Goal: Information Seeking & Learning: Learn about a topic

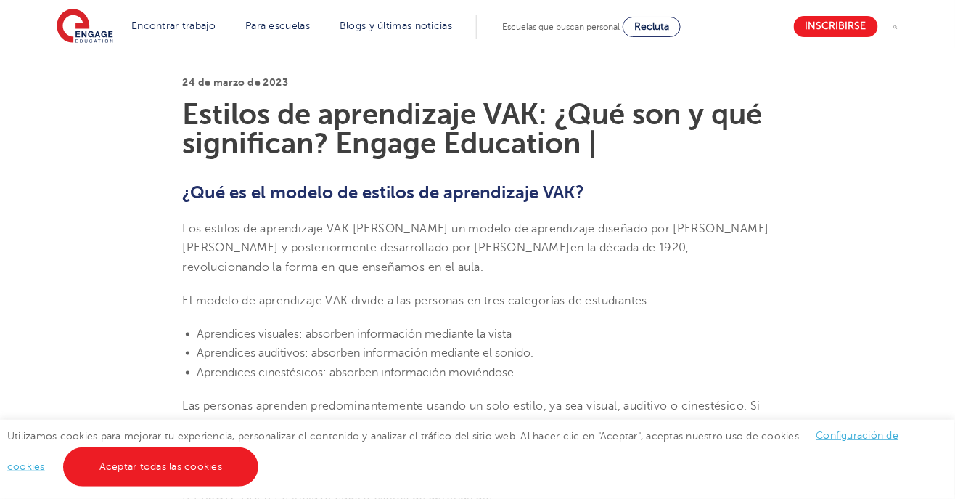
scroll to position [364, 0]
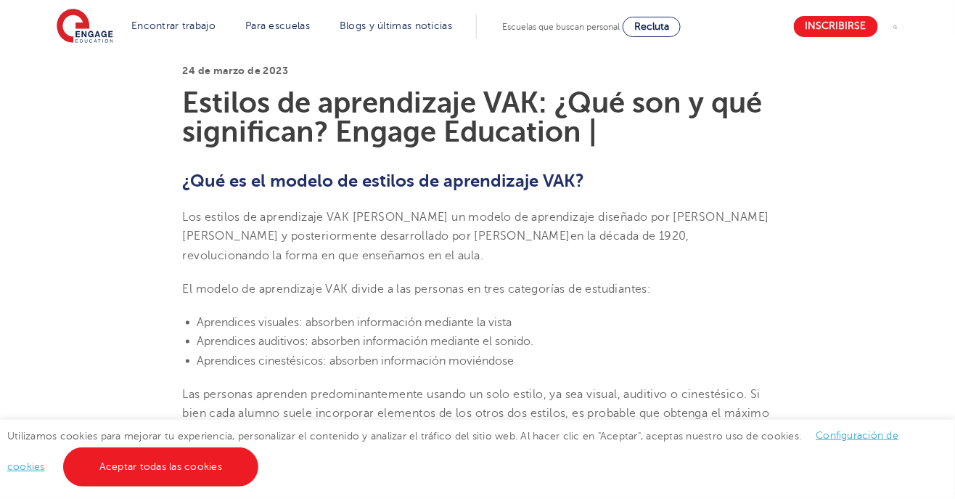
click at [210, 238] on font "Los estilos de aprendizaje VAK forman un modelo de aprendizaje diseñado por [PE…" at bounding box center [476, 226] width 586 height 32
click at [555, 234] on font "en la década de 1920, revolucionando la forma en que enseñamos en el aula" at bounding box center [436, 245] width 507 height 32
click at [563, 230] on font "en la década de 1920, revolucionando la forma en que enseñamos en el aula" at bounding box center [436, 245] width 507 height 32
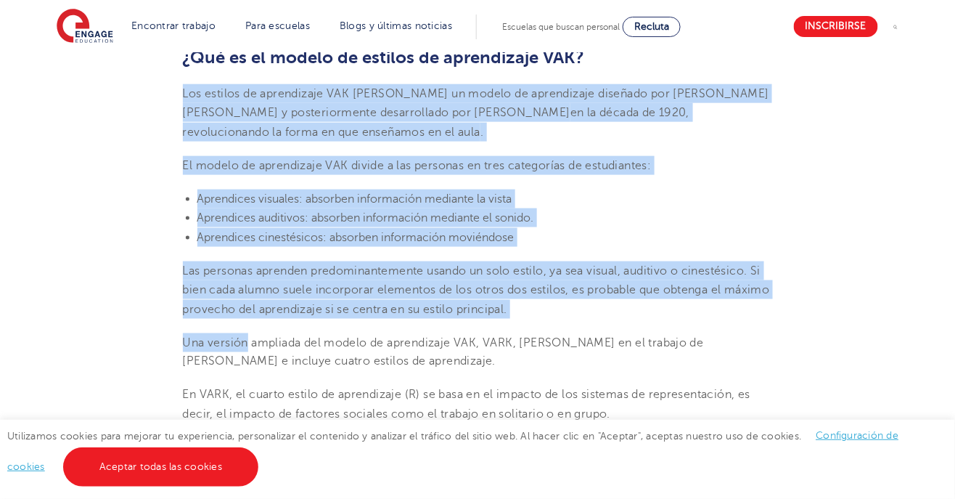
scroll to position [488, 0]
click at [552, 275] on font "Las personas aprenden predominantemente usando un solo estilo, ya sea visual, a…" at bounding box center [476, 289] width 587 height 52
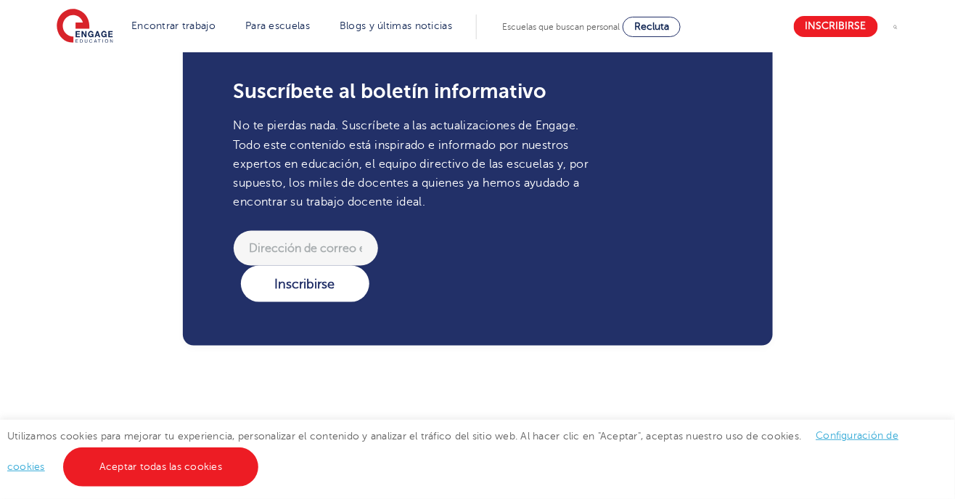
scroll to position [2141, 0]
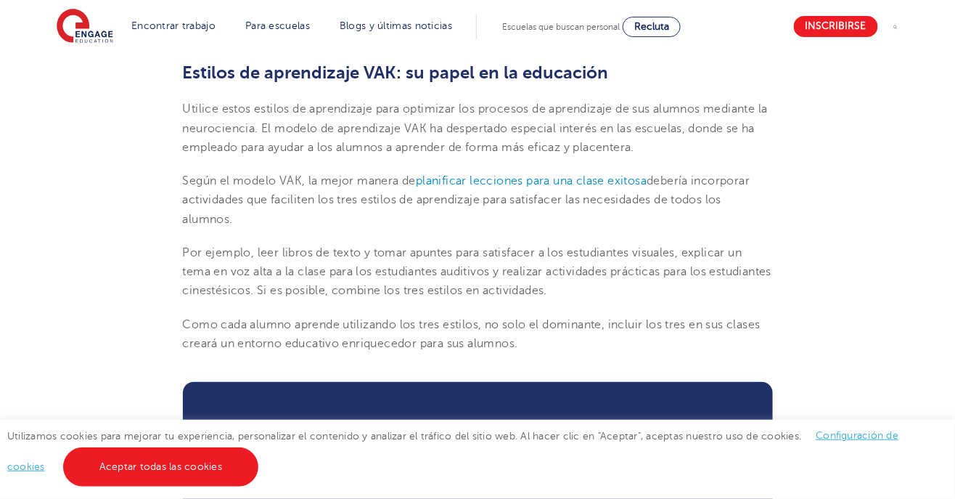
scroll to position [1804, 0]
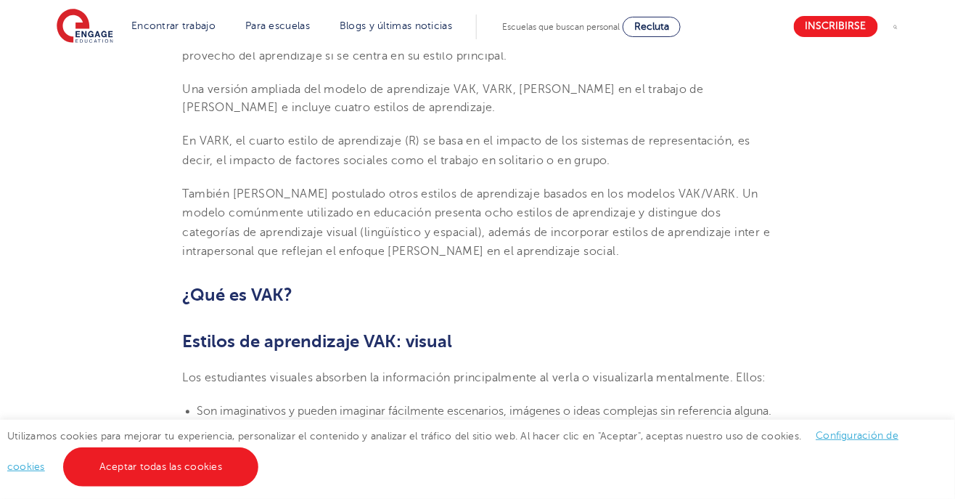
scroll to position [743, 0]
